Goal: Find contact information: Find contact information

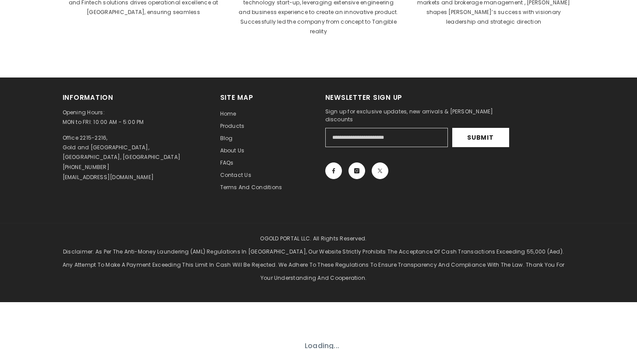
scroll to position [452, 0]
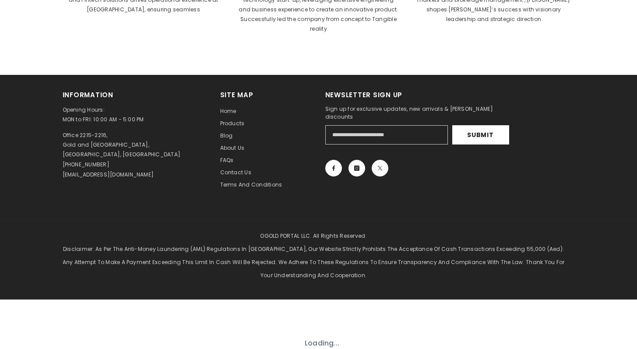
click at [67, 135] on p "Office 2215-2216, [GEOGRAPHIC_DATA], [GEOGRAPHIC_DATA], [GEOGRAPHIC_DATA]" at bounding box center [122, 145] width 118 height 29
type textarea "****"
click at [67, 135] on p "Office 2215-2216, [GEOGRAPHIC_DATA], [GEOGRAPHIC_DATA], [GEOGRAPHIC_DATA]" at bounding box center [122, 145] width 118 height 29
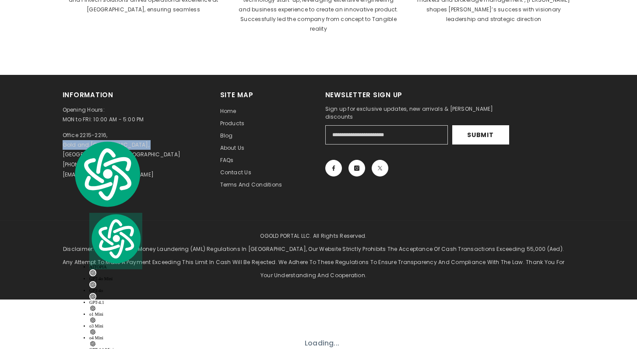
click at [67, 135] on p "Office 2215-2216, [GEOGRAPHIC_DATA], [GEOGRAPHIC_DATA], [GEOGRAPHIC_DATA]" at bounding box center [122, 145] width 118 height 29
copy p "Gold and [GEOGRAPHIC_DATA],"
click at [192, 220] on div "OGOLD PORTAL LLC. All Rights Reserved. Disclaimer: As per the Anti-Money Launde…" at bounding box center [318, 259] width 637 height 79
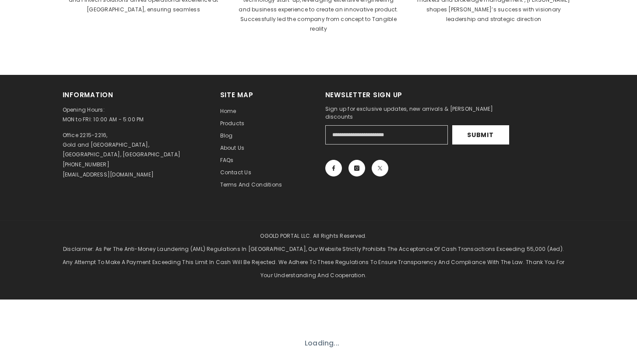
click at [100, 142] on p "Office 2215-2216, [GEOGRAPHIC_DATA], [GEOGRAPHIC_DATA], [GEOGRAPHIC_DATA]" at bounding box center [122, 145] width 118 height 29
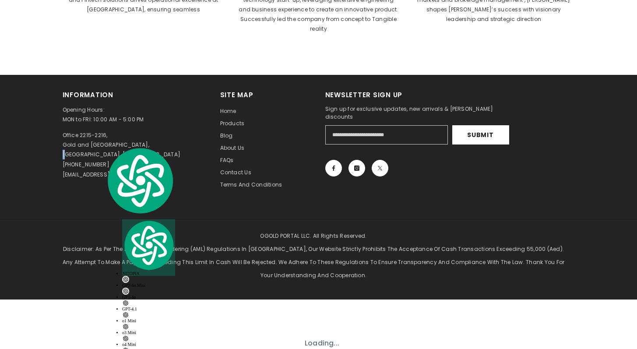
click at [100, 142] on p "Office 2215-2216, [GEOGRAPHIC_DATA], [GEOGRAPHIC_DATA], [GEOGRAPHIC_DATA]" at bounding box center [122, 145] width 118 height 29
click at [65, 149] on p "Office 2215-2216, [GEOGRAPHIC_DATA], [GEOGRAPHIC_DATA], [GEOGRAPHIC_DATA]" at bounding box center [122, 145] width 118 height 29
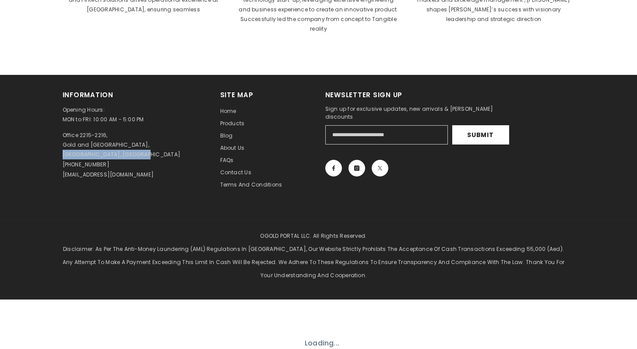
drag, startPoint x: 63, startPoint y: 145, endPoint x: 148, endPoint y: 145, distance: 85.0
click at [148, 145] on div "Office 2215-2216, [GEOGRAPHIC_DATA], [GEOGRAPHIC_DATA], [GEOGRAPHIC_DATA]" at bounding box center [135, 145] width 145 height 29
copy p "[GEOGRAPHIC_DATA], [GEOGRAPHIC_DATA]"
